Goal: Task Accomplishment & Management: Manage account settings

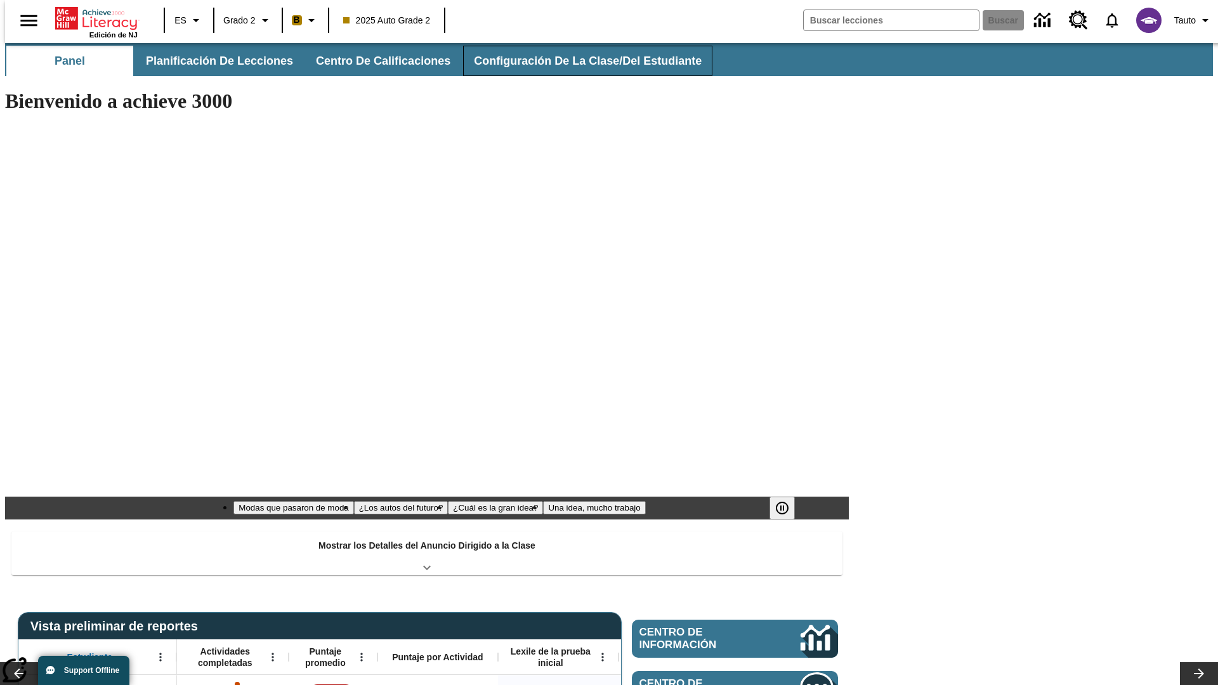
click at [574, 61] on span "Configuración de la clase/del estudiante" at bounding box center [588, 61] width 228 height 15
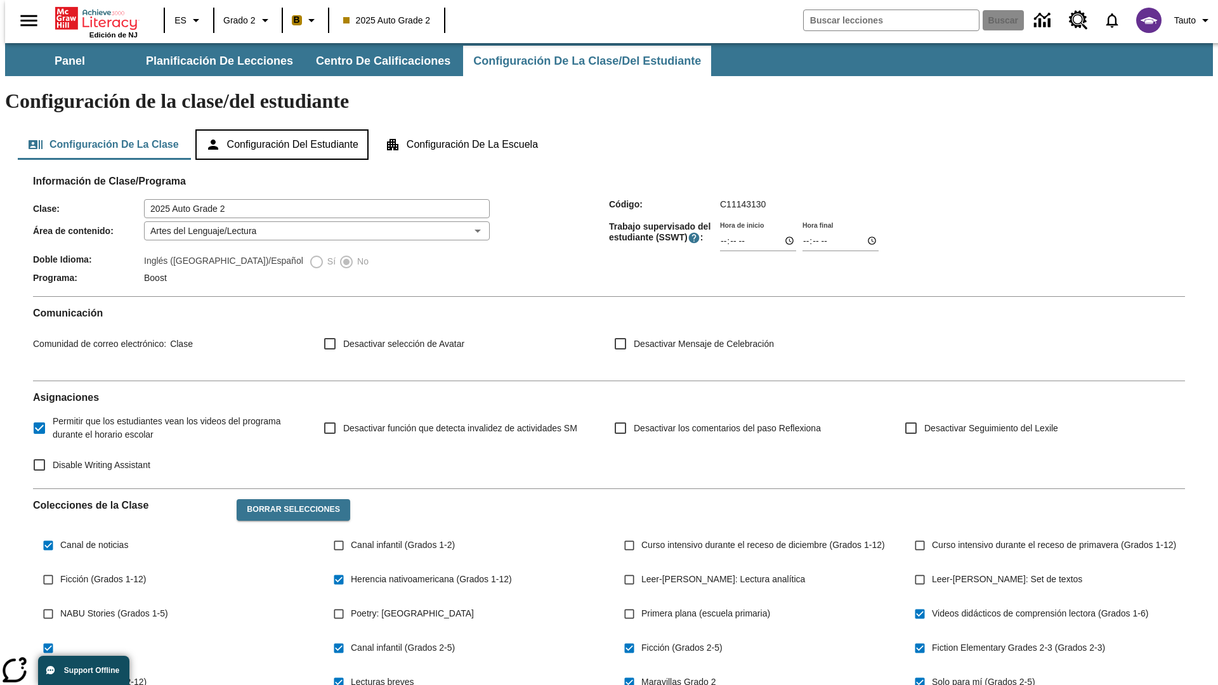
click at [283, 129] on button "Configuración del estudiante" at bounding box center [281, 144] width 173 height 30
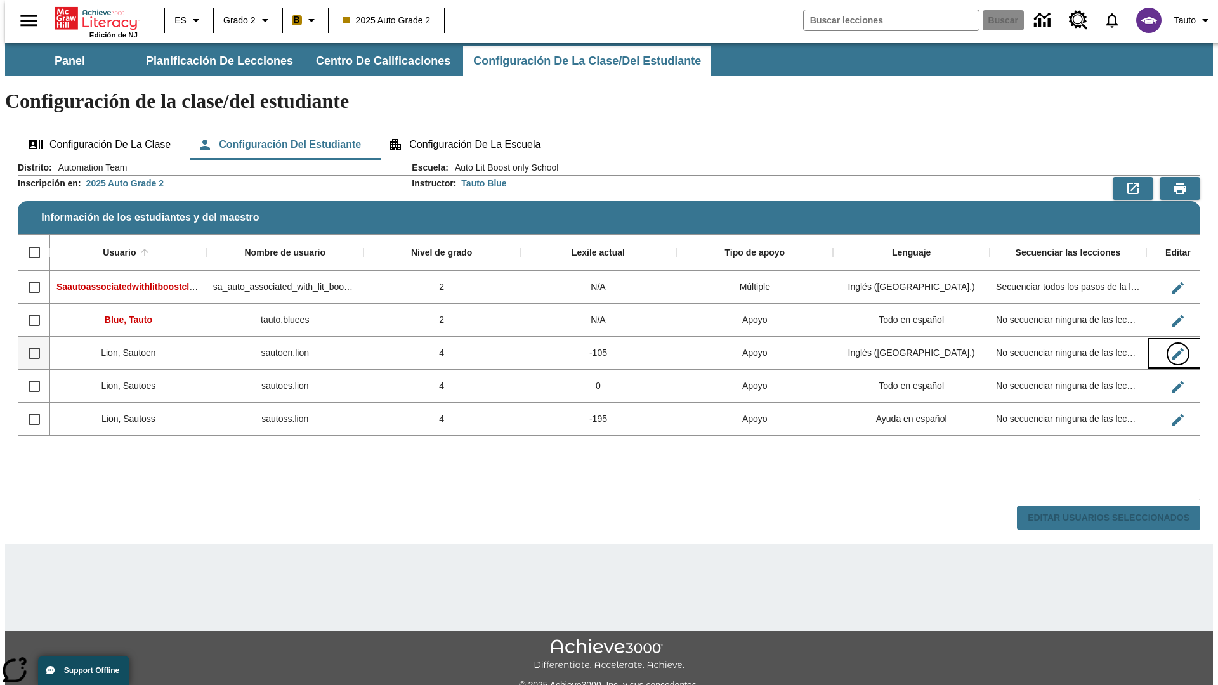
click at [1172, 348] on icon "Editar Usuario" at bounding box center [1177, 353] width 11 height 11
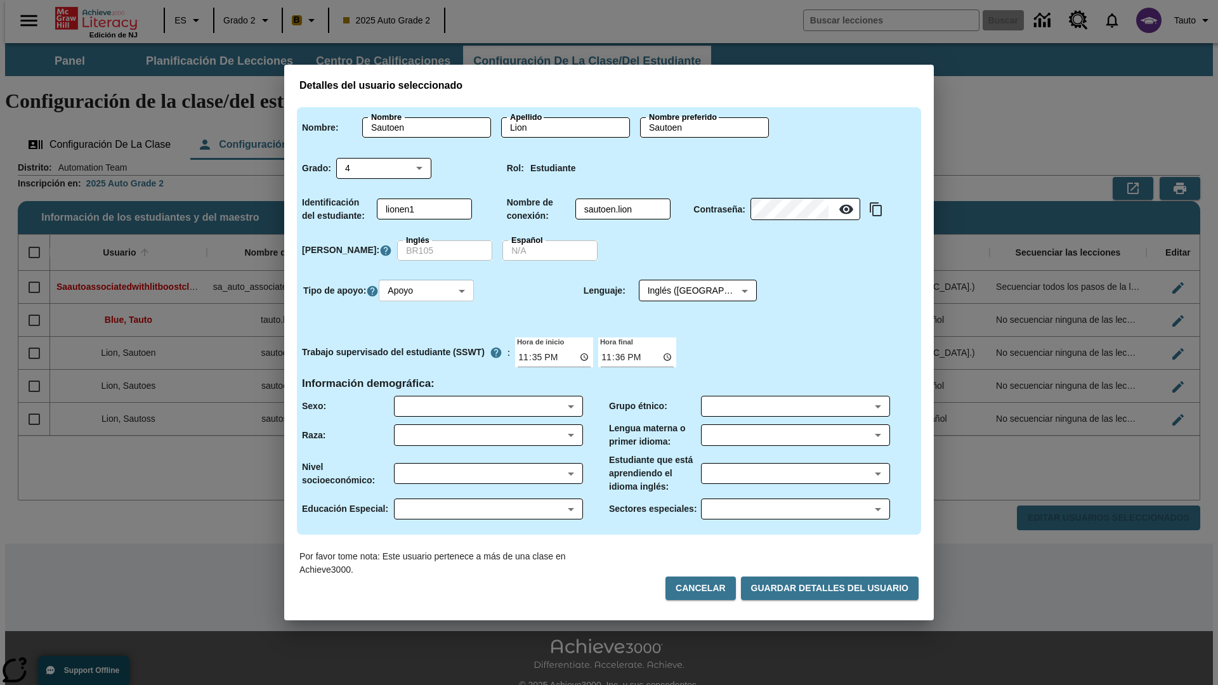
click at [428, 291] on body "Saltar al contenido principal Edición de NJ ES Grado 2 B 2025 Auto Grade 2 Busc…" at bounding box center [609, 378] width 1208 height 670
click at [428, 338] on li "Apoyo" at bounding box center [428, 337] width 95 height 21
click at [686, 291] on body "Saltar al contenido principal Edición de NJ ES Grado 2 B 2025 Auto Grade 2 Busc…" at bounding box center [609, 378] width 1208 height 670
click at [428, 291] on body "Saltar al contenido principal Edición de NJ ES Grado 2 B 2025 Auto Grade 2 Busc…" at bounding box center [609, 378] width 1208 height 670
click at [428, 358] on li "Enriquecimiento" at bounding box center [428, 358] width 95 height 21
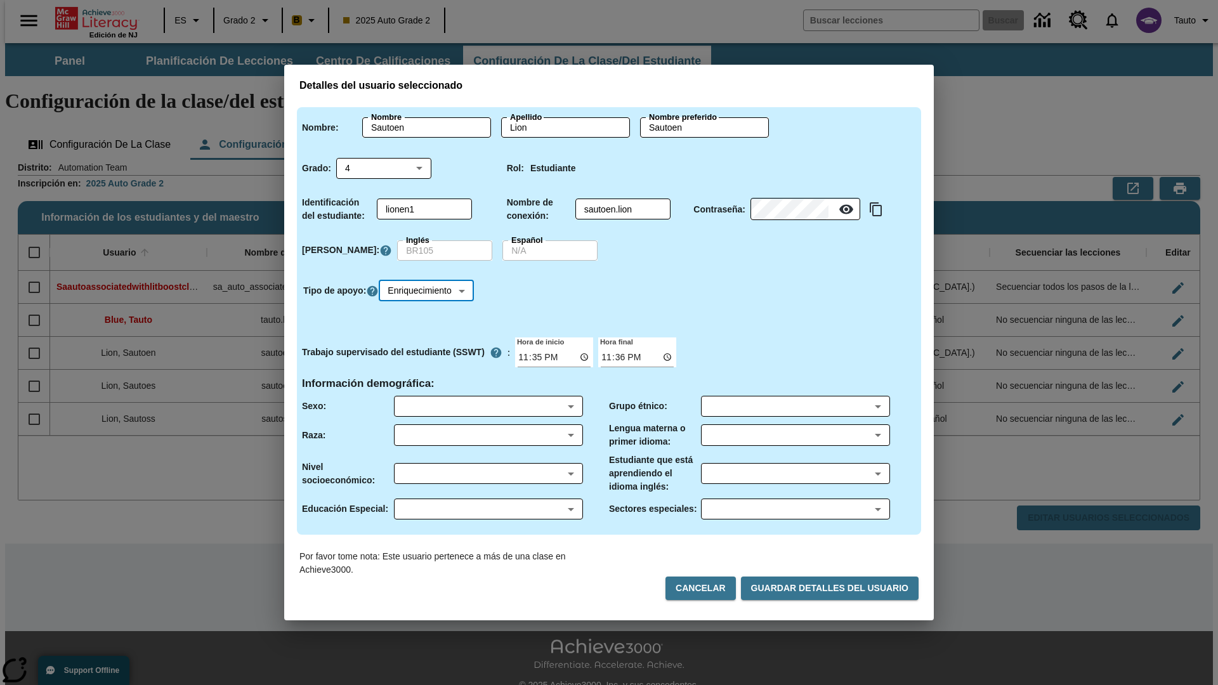
click at [430, 291] on body "Saltar al contenido principal Edición de NJ ES Grado 2 B 2025 Auto Grade 2 Busc…" at bounding box center [609, 378] width 1208 height 670
click at [430, 317] on li "Estándar" at bounding box center [431, 316] width 100 height 21
click at [428, 291] on body "Saltar al contenido principal Edición de NJ ES Grado 2 B 2025 Auto Grade 2 Busc…" at bounding box center [609, 378] width 1208 height 670
click at [428, 379] on li "Múltiple" at bounding box center [428, 379] width 95 height 21
type input "M"
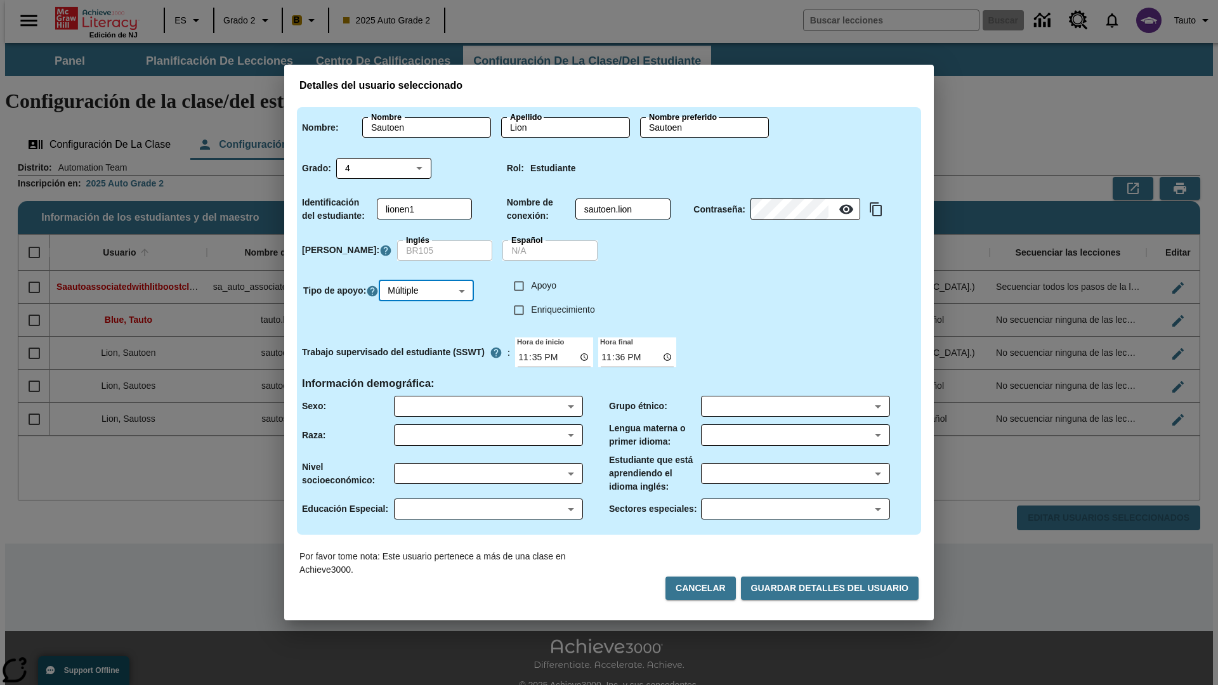
click at [519, 310] on input "Enriquecimiento" at bounding box center [519, 310] width 24 height 24
checkbox input "true"
click at [519, 286] on input "Apoyo" at bounding box center [519, 286] width 24 height 24
checkbox input "true"
